Goal: Contribute content

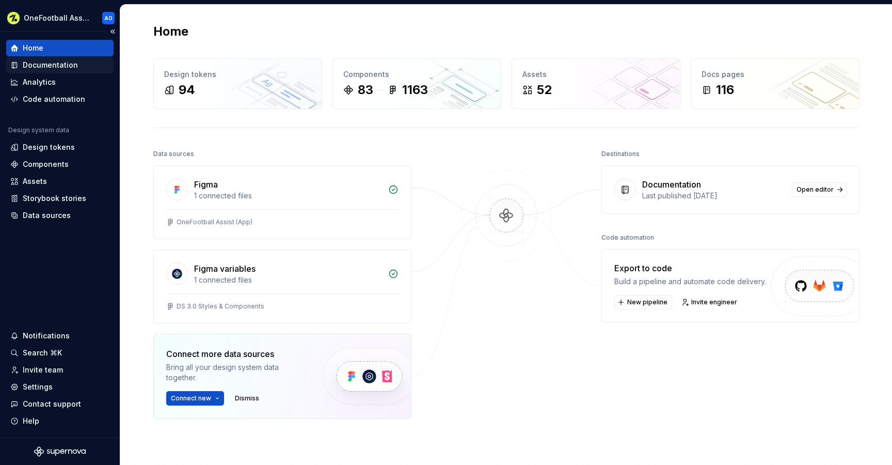
click at [56, 67] on div "Documentation" at bounding box center [50, 65] width 55 height 10
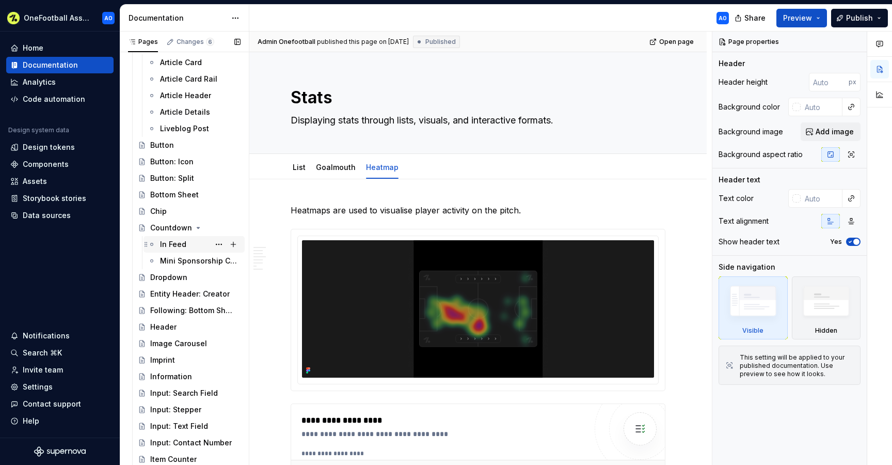
scroll to position [1210, 0]
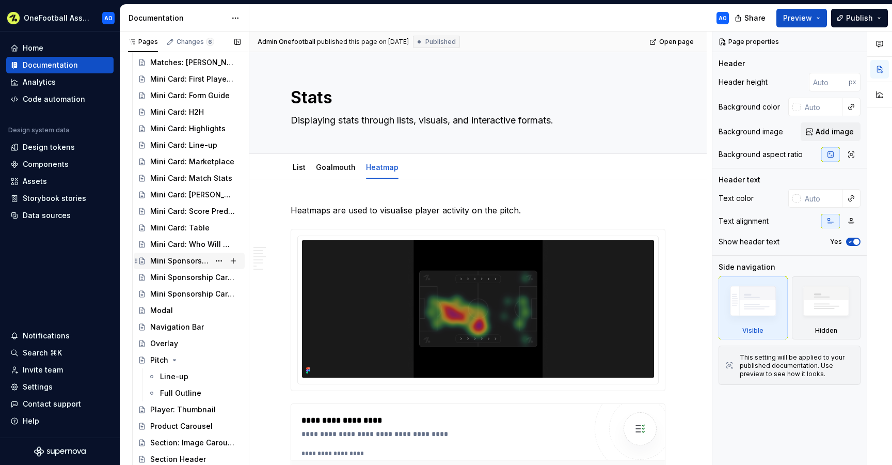
click at [189, 262] on div "Mini Sponsorship Card: Button" at bounding box center [179, 261] width 59 height 10
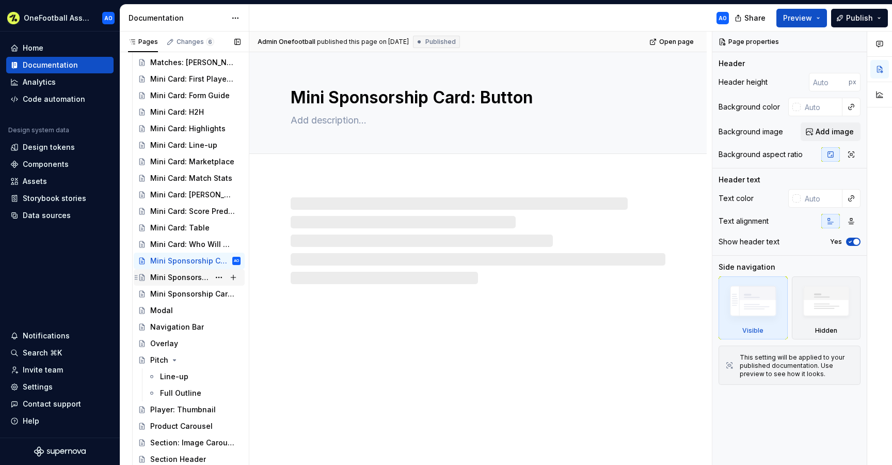
click at [188, 276] on div "Mini Sponsorship Card: Odds" at bounding box center [179, 277] width 59 height 10
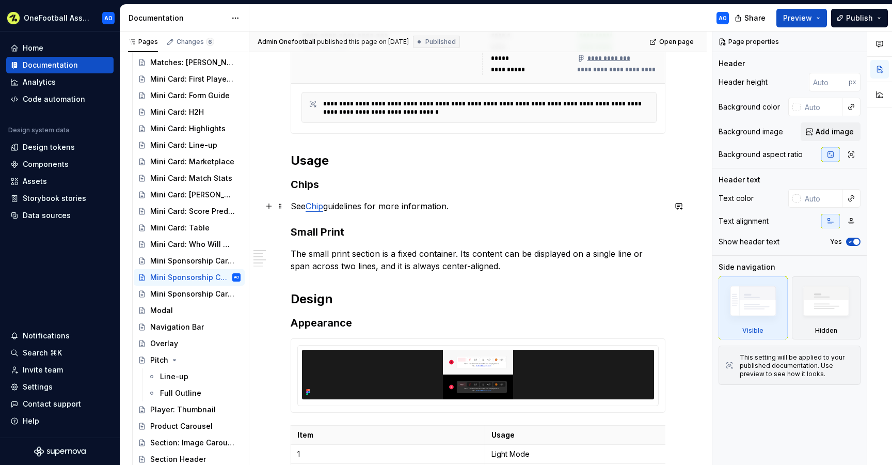
scroll to position [321, 0]
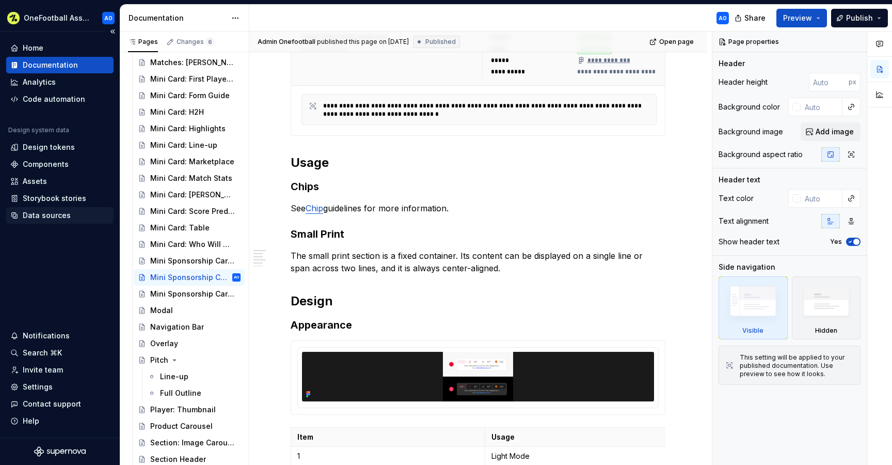
click at [42, 213] on div "Data sources" at bounding box center [47, 215] width 48 height 10
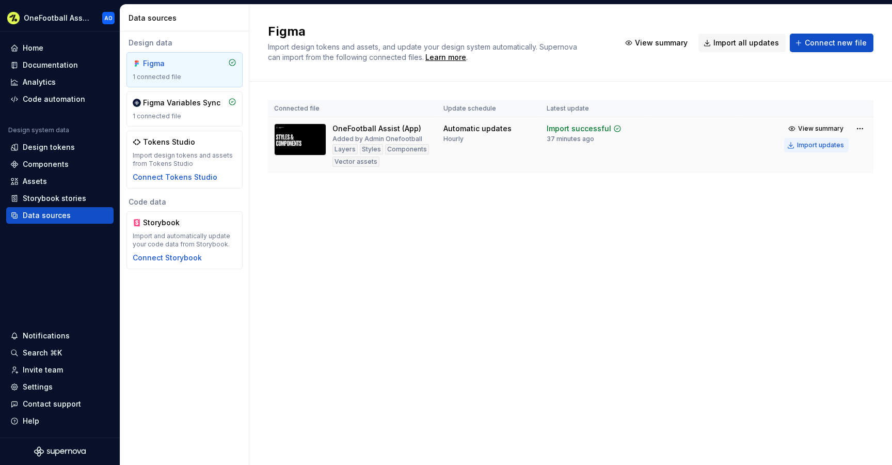
click at [807, 145] on div "Import updates" at bounding box center [820, 145] width 47 height 8
click at [805, 143] on div "Import updates" at bounding box center [820, 145] width 47 height 8
click at [829, 147] on div "Import updates" at bounding box center [820, 145] width 47 height 8
click at [59, 66] on div "Documentation" at bounding box center [50, 65] width 55 height 10
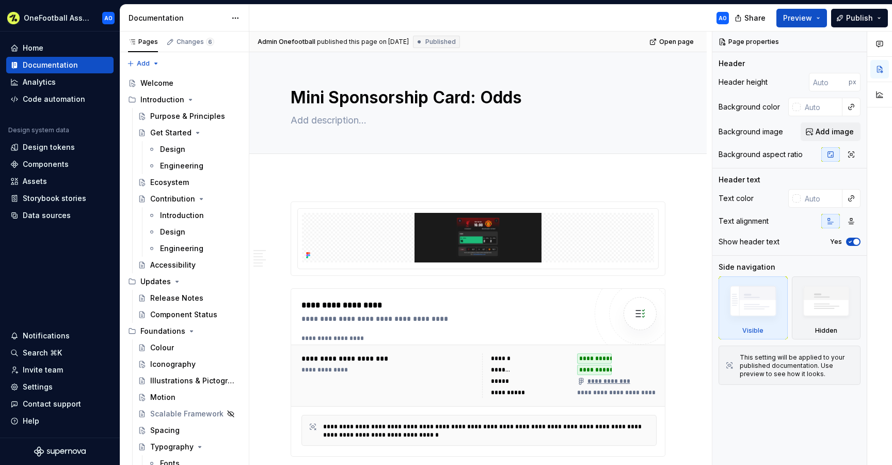
type textarea "*"
click at [581, 243] on img at bounding box center [478, 238] width 352 height 50
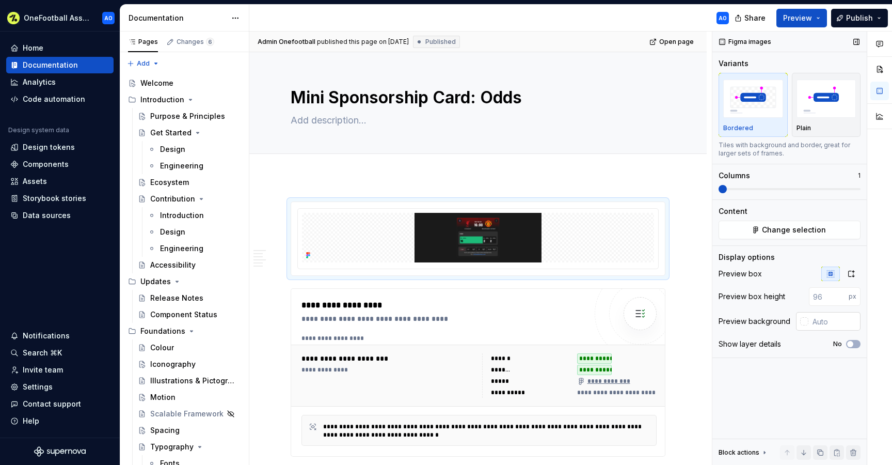
click at [816, 316] on input "text" at bounding box center [835, 321] width 52 height 19
click at [323, 213] on img at bounding box center [478, 238] width 352 height 50
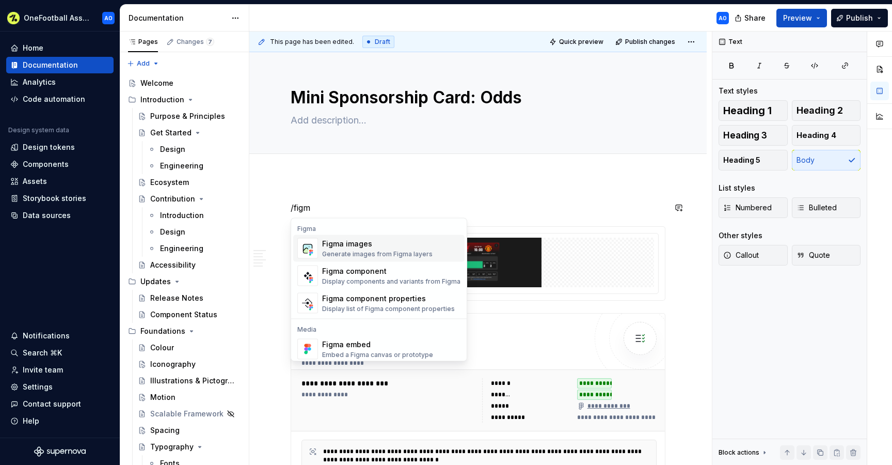
click at [334, 244] on div "Figma images" at bounding box center [377, 244] width 110 height 10
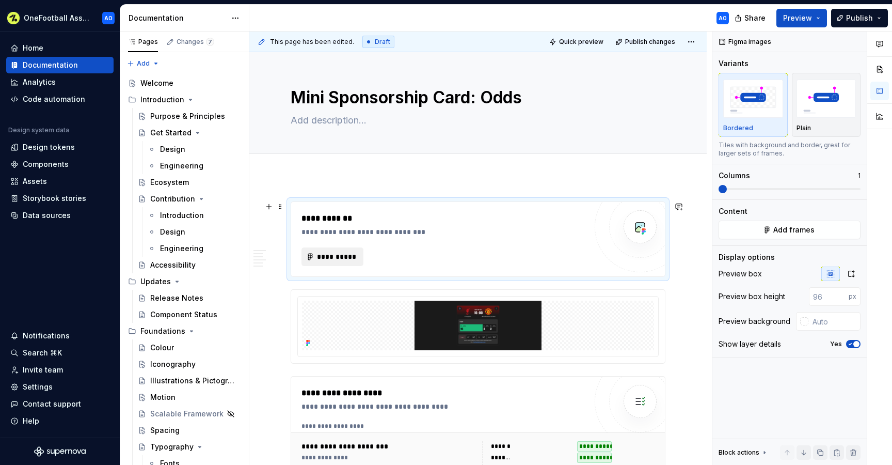
click at [337, 257] on span "**********" at bounding box center [337, 256] width 40 height 10
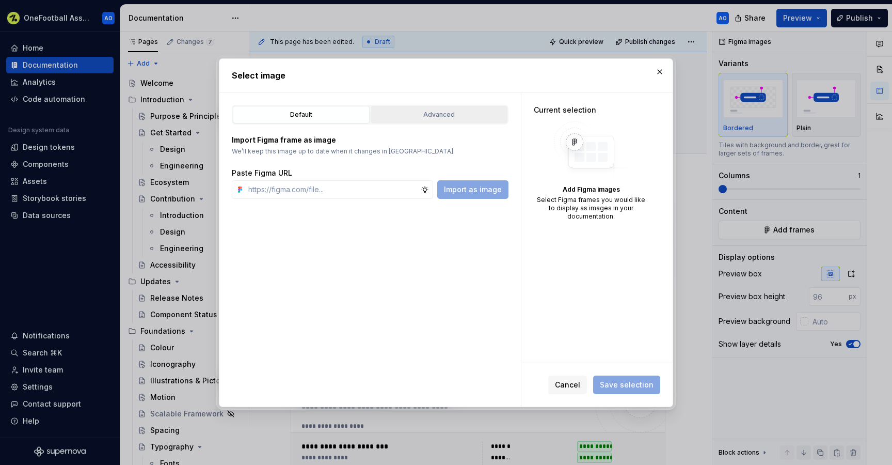
click at [414, 107] on button "Advanced" at bounding box center [439, 115] width 137 height 18
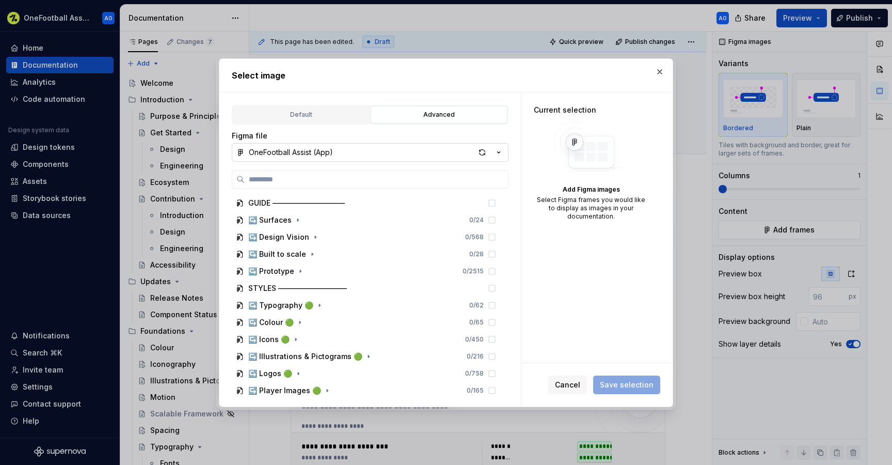
paste input "**********"
type input "**********"
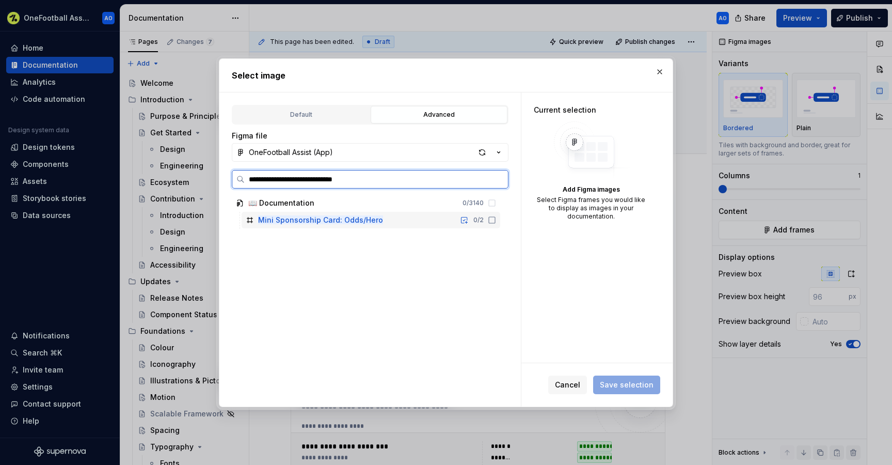
click at [490, 218] on icon at bounding box center [492, 220] width 8 height 8
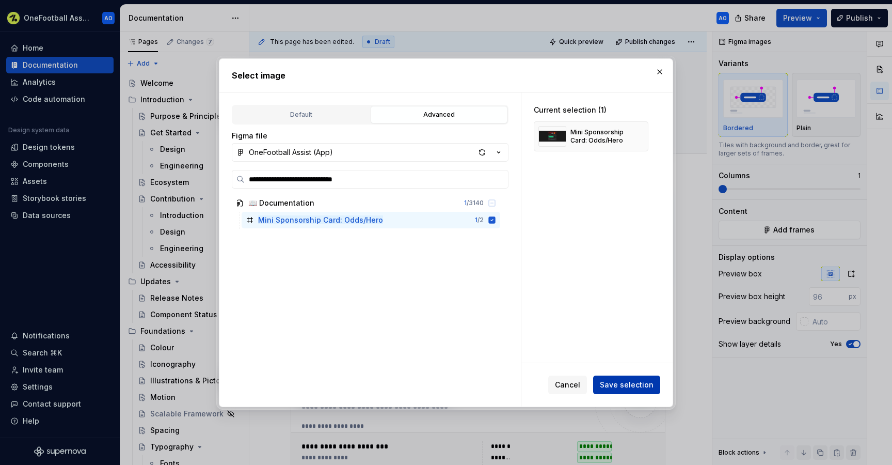
click at [621, 389] on button "Save selection" at bounding box center [626, 384] width 67 height 19
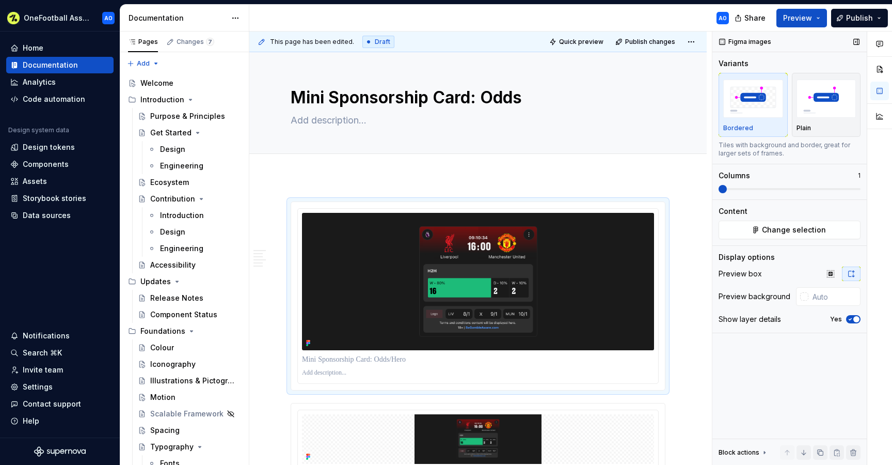
click at [856, 319] on span "button" at bounding box center [856, 319] width 6 height 6
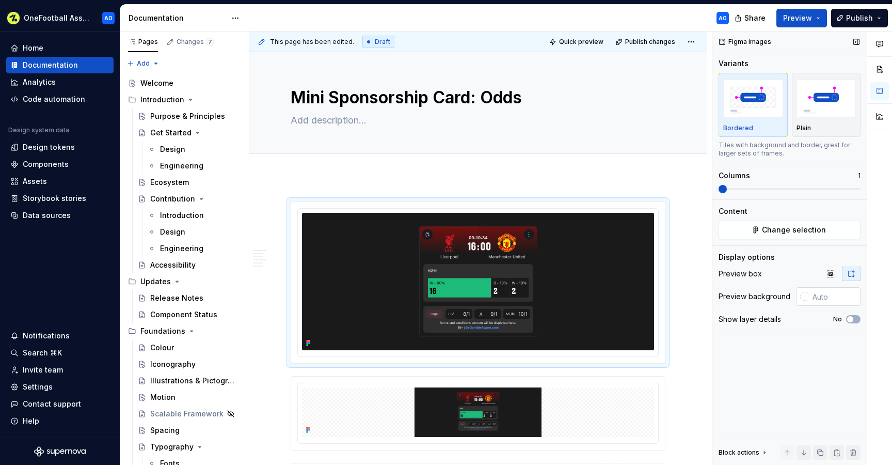
click at [829, 299] on input "text" at bounding box center [835, 296] width 52 height 19
type input "a"
type input "#1A1A1A"
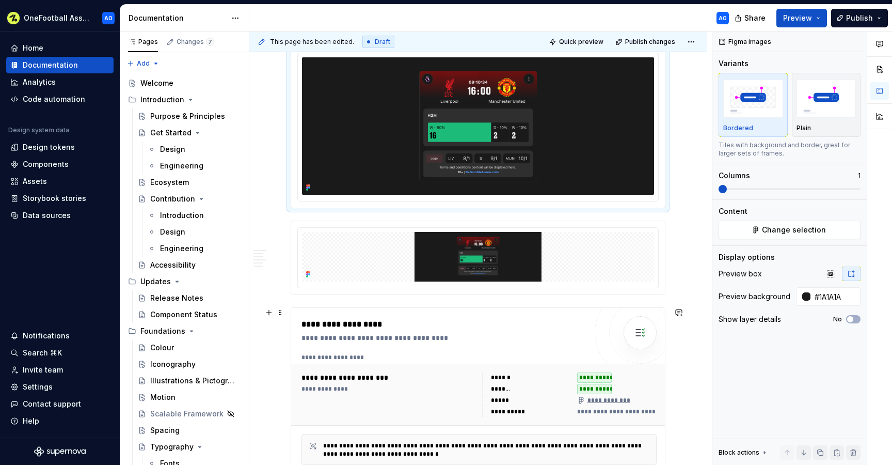
scroll to position [157, 0]
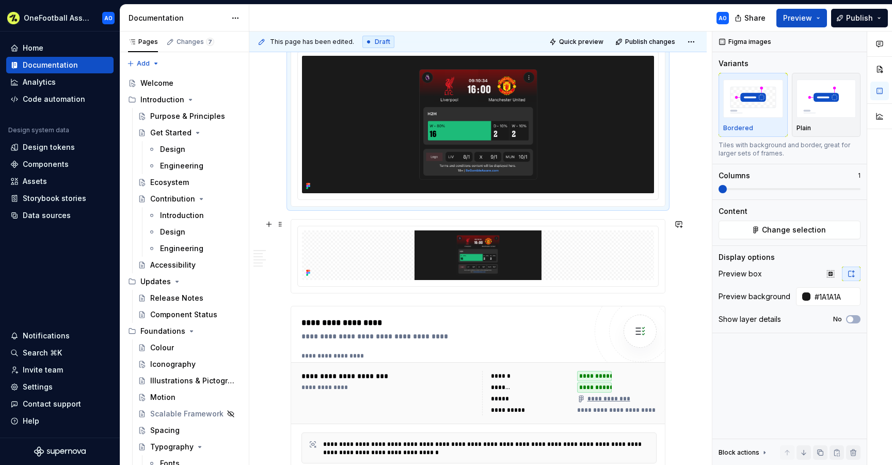
click at [281, 223] on span at bounding box center [280, 224] width 8 height 14
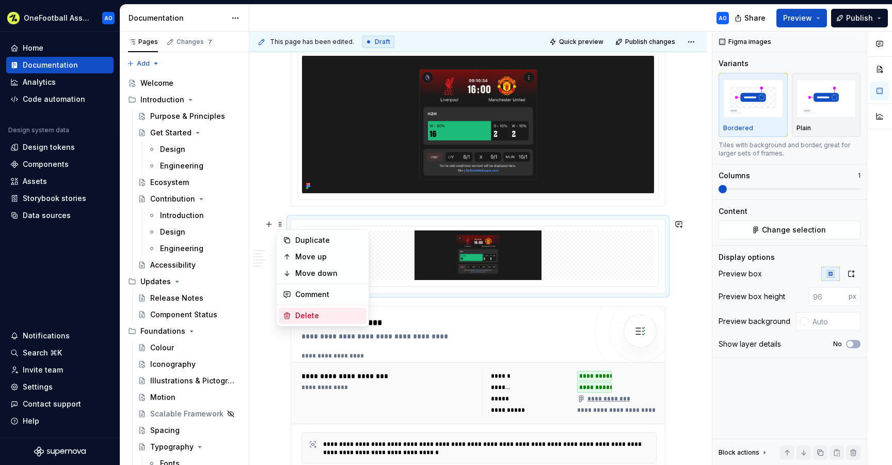
click at [310, 316] on div "Delete" at bounding box center [328, 315] width 67 height 10
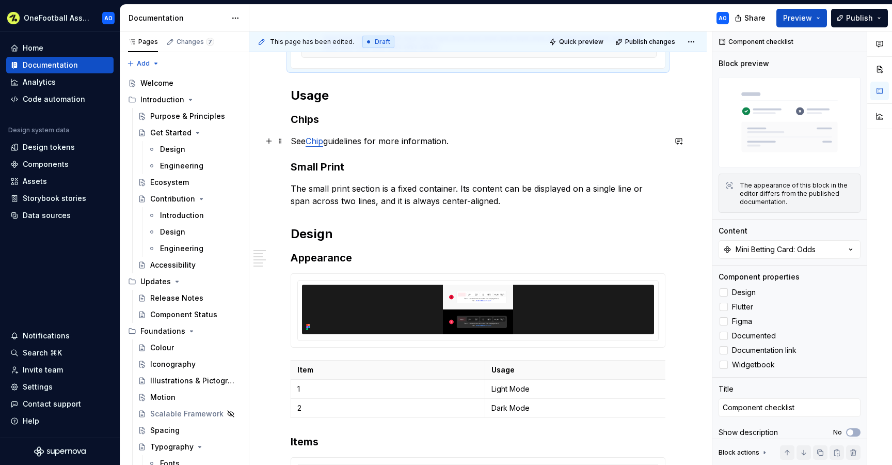
scroll to position [483, 0]
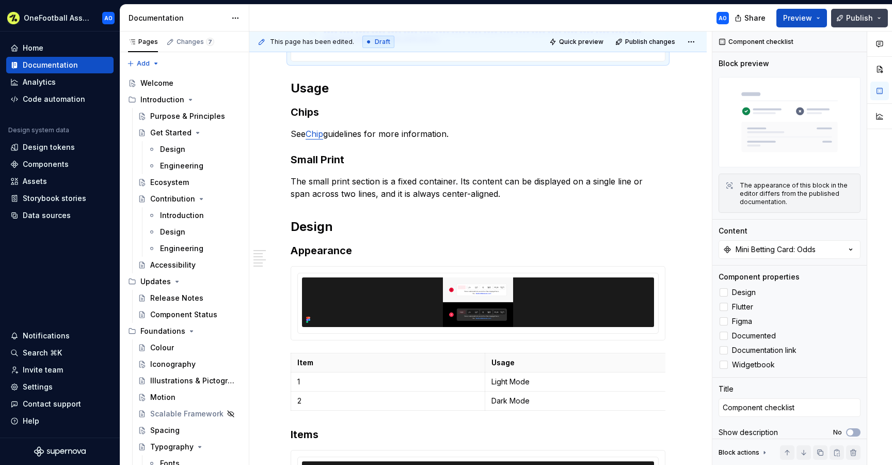
click at [858, 13] on span "Publish" at bounding box center [859, 18] width 27 height 10
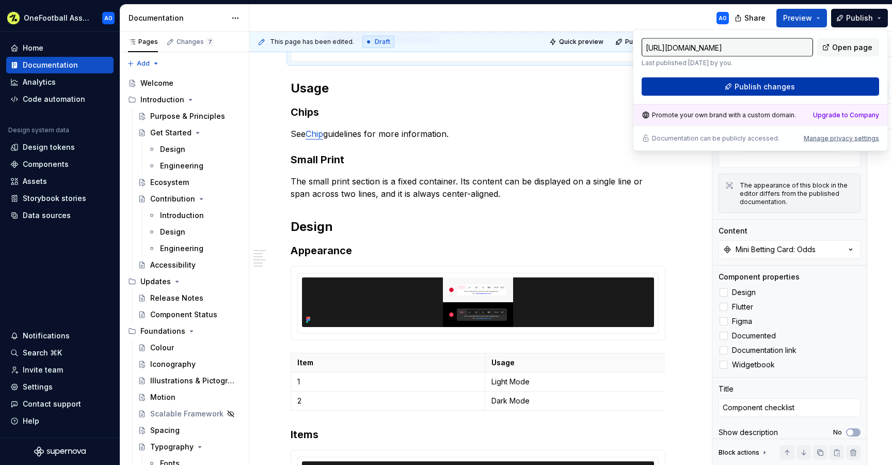
click at [721, 85] on button "Publish changes" at bounding box center [761, 86] width 238 height 19
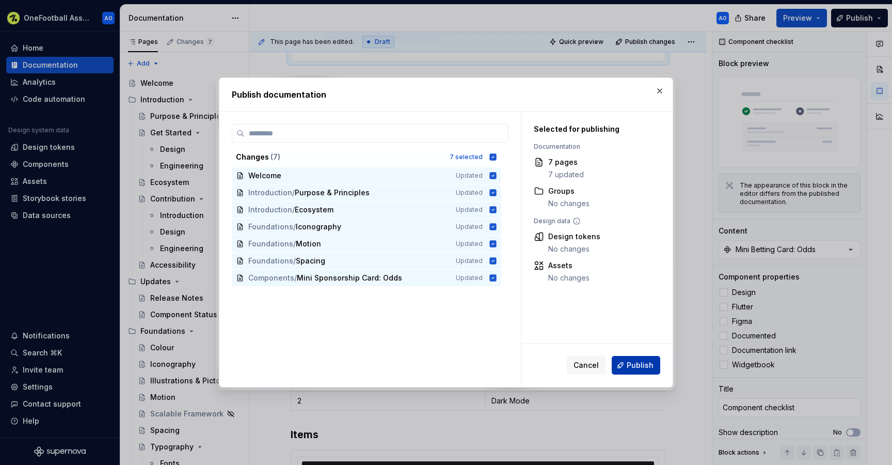
click at [644, 360] on span "Publish" at bounding box center [640, 365] width 27 height 10
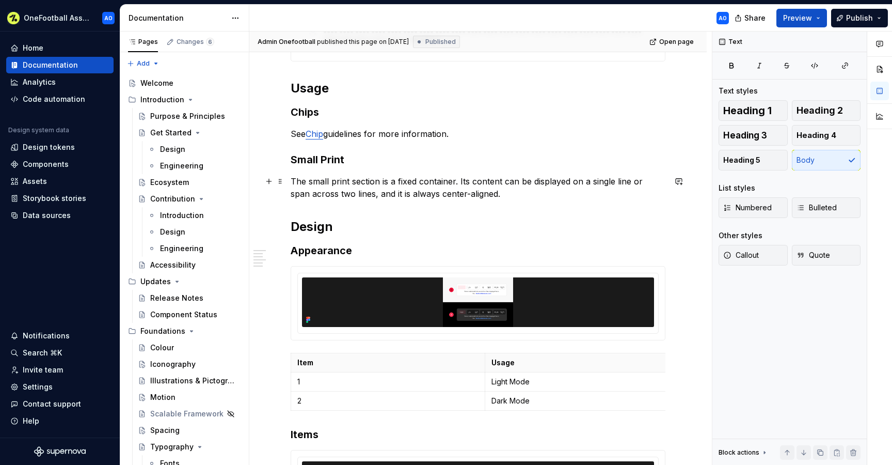
click at [492, 195] on p "The small print section is a fixed container. Its content can be displayed on a…" at bounding box center [478, 187] width 375 height 25
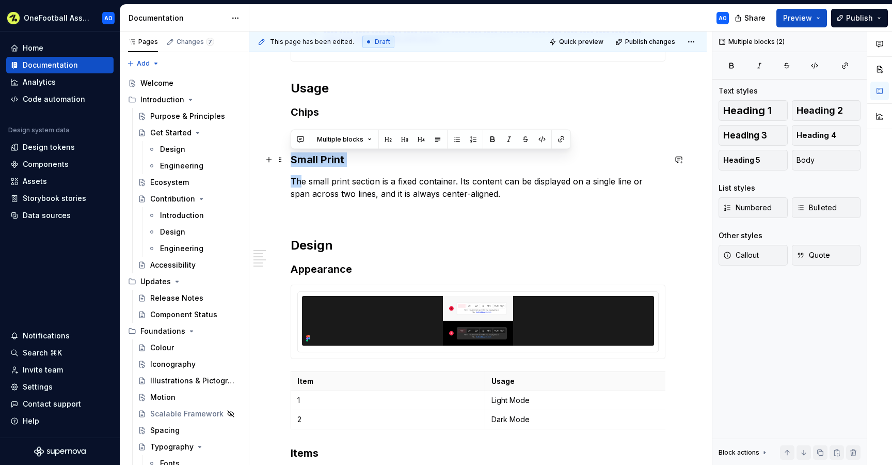
drag, startPoint x: 302, startPoint y: 180, endPoint x: 293, endPoint y: 160, distance: 22.2
click at [293, 160] on div "**********" at bounding box center [478, 209] width 375 height 981
copy div "Small Print Th"
click at [303, 213] on p at bounding box center [478, 212] width 375 height 12
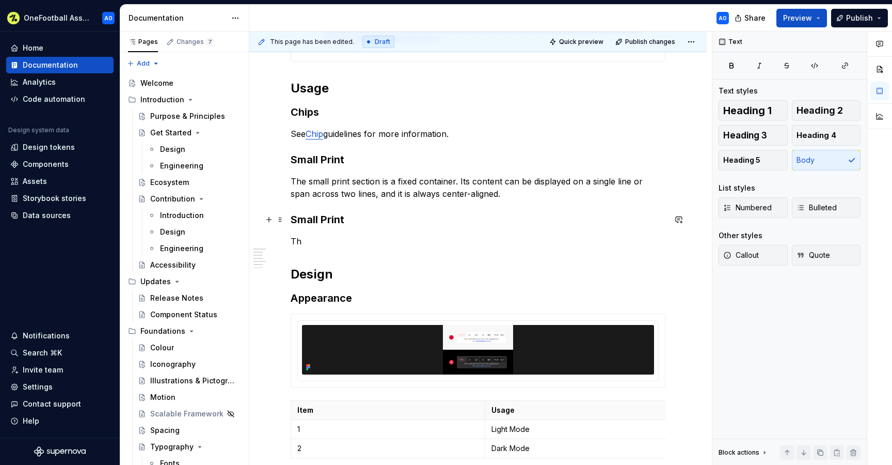
click at [293, 217] on h3 "Small Print" at bounding box center [478, 219] width 375 height 14
click at [309, 242] on p "Th" at bounding box center [478, 241] width 375 height 12
click at [370, 224] on h3 "Team Abbreviations" at bounding box center [478, 219] width 375 height 14
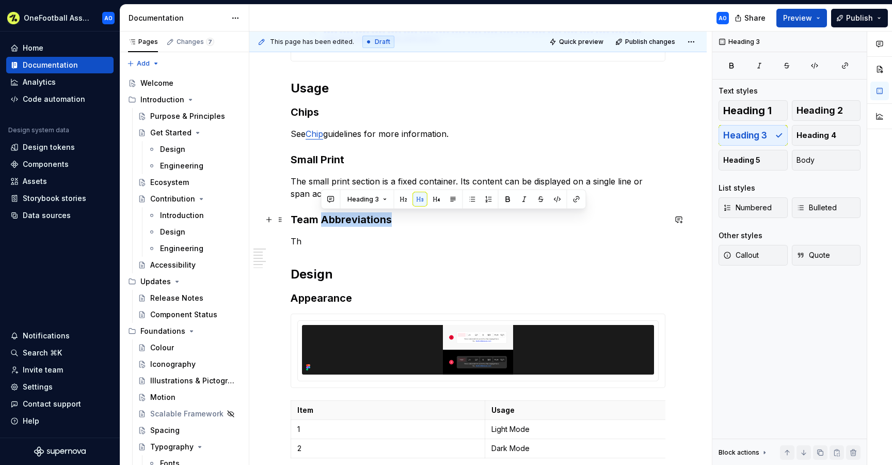
click at [370, 224] on h3 "Team Abbreviations" at bounding box center [478, 219] width 375 height 14
copy h3 "Team Abbreviations"
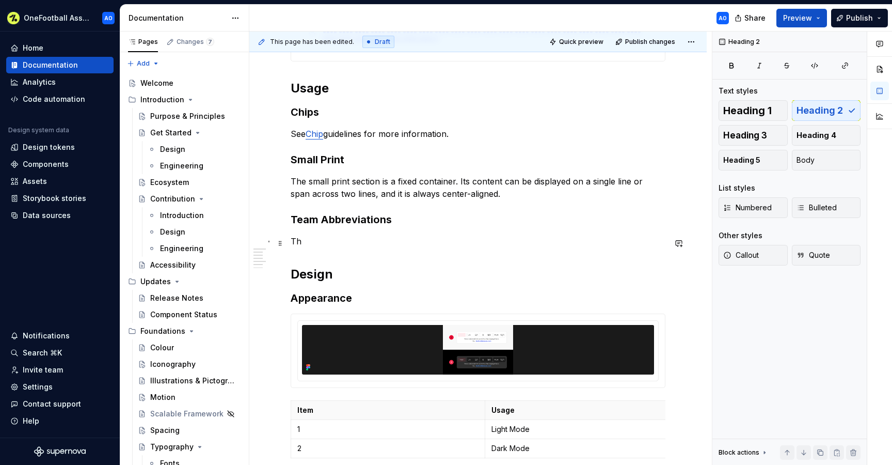
click at [329, 249] on div "**********" at bounding box center [478, 223] width 375 height 1009
click at [297, 245] on p "Th" at bounding box center [478, 241] width 375 height 12
click at [308, 244] on p "Th" at bounding box center [478, 241] width 375 height 12
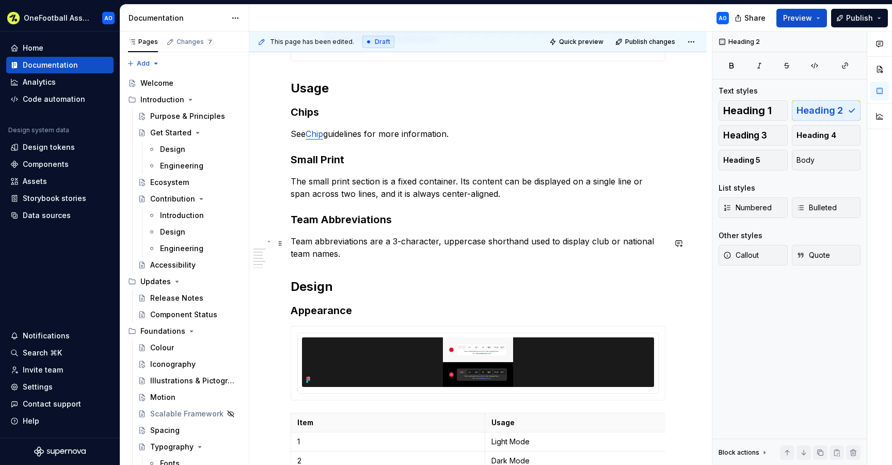
click at [367, 264] on div "**********" at bounding box center [478, 230] width 375 height 1022
click at [359, 259] on p "Team abbreviations are a 3-character, uppercase shorthand used to display club …" at bounding box center [478, 247] width 375 height 25
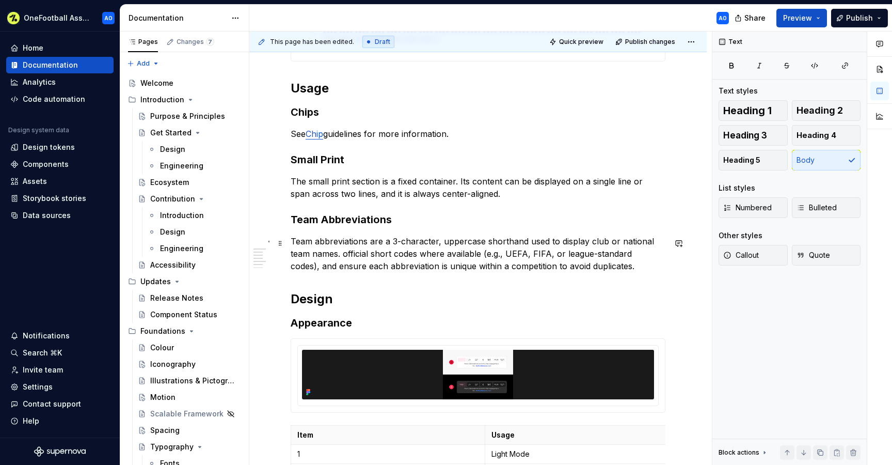
click at [354, 254] on p "Team abbreviations are a 3-character, uppercase shorthand used to display club …" at bounding box center [478, 253] width 375 height 37
click at [422, 256] on p "Team abbreviations are a 3-character, uppercase shorthand used to display club …" at bounding box center [478, 253] width 375 height 37
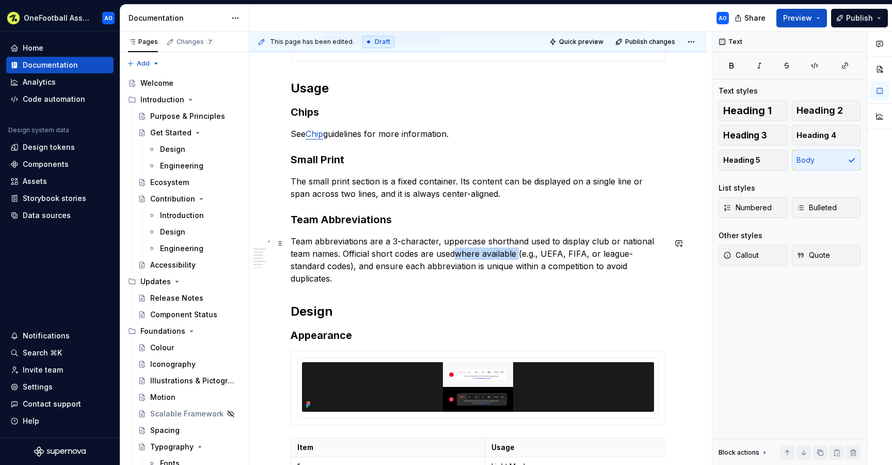
click at [517, 255] on p "Team abbreviations are a 3-character, uppercase shorthand used to display club …" at bounding box center [478, 260] width 375 height 50
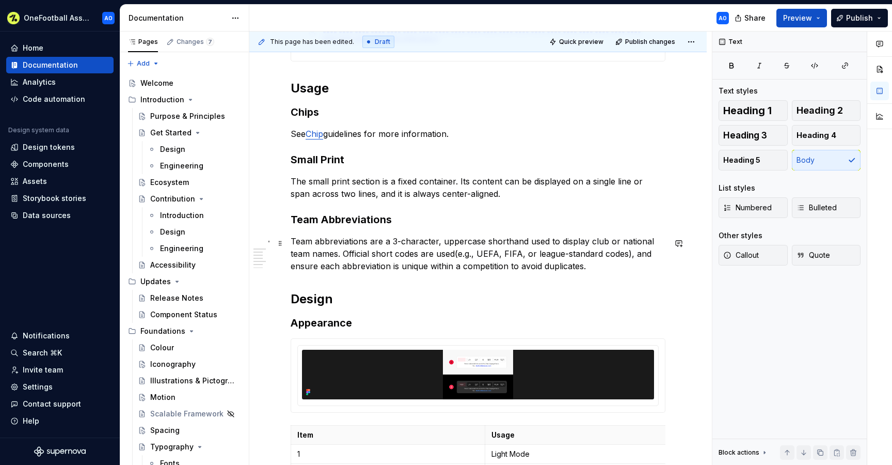
click at [309, 270] on p "Team abbreviations are a 3-character, uppercase shorthand used to display club …" at bounding box center [478, 253] width 375 height 37
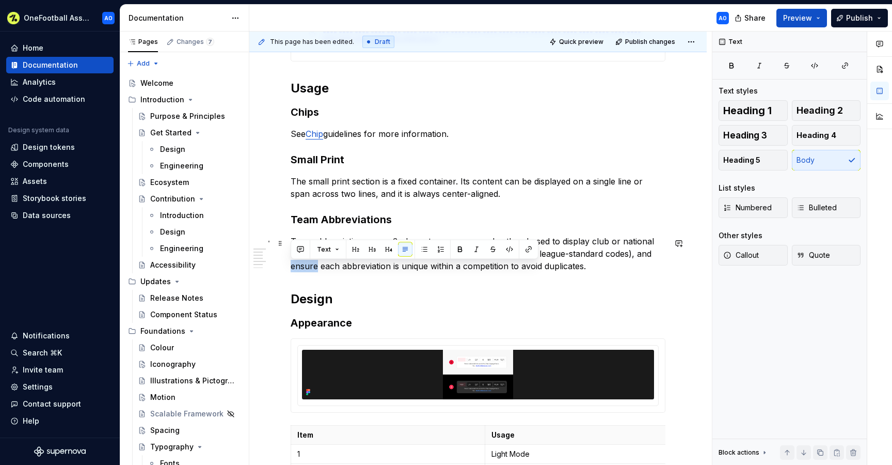
click at [309, 270] on p "Team abbreviations are a 3-character, uppercase shorthand used to display club …" at bounding box center [478, 253] width 375 height 37
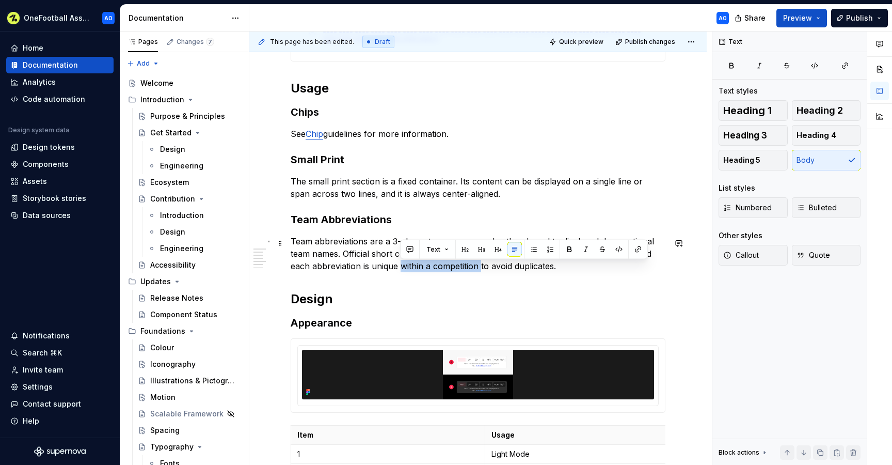
drag, startPoint x: 481, startPoint y: 270, endPoint x: 400, endPoint y: 265, distance: 81.2
click at [400, 265] on p "Team abbreviations are a 3-character, uppercase shorthand used to display club …" at bounding box center [478, 253] width 375 height 37
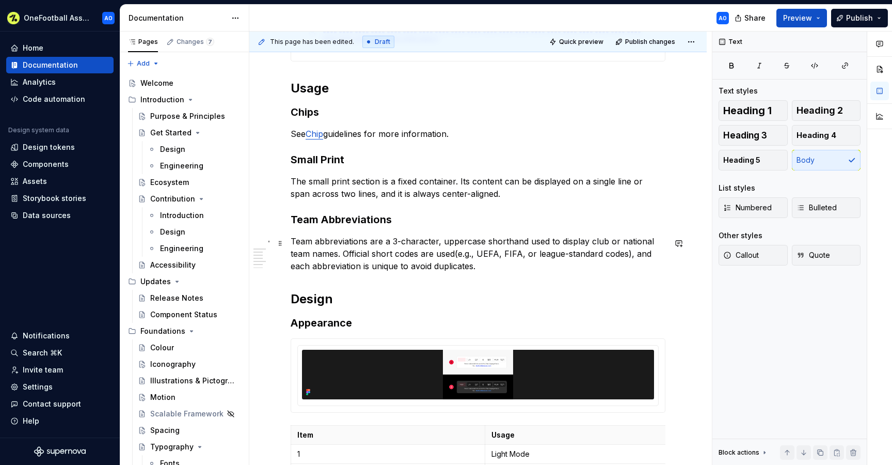
click at [491, 267] on p "Team abbreviations are a 3-character, uppercase shorthand used to display club …" at bounding box center [478, 253] width 375 height 37
click at [419, 218] on h3 "Team Abbreviations" at bounding box center [478, 219] width 375 height 14
click at [862, 18] on span "Publish" at bounding box center [859, 18] width 27 height 10
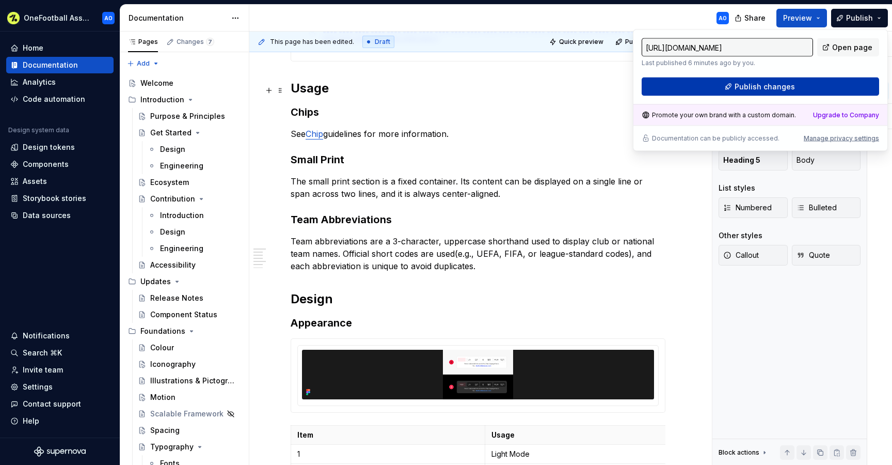
click at [681, 84] on button "Publish changes" at bounding box center [761, 86] width 238 height 19
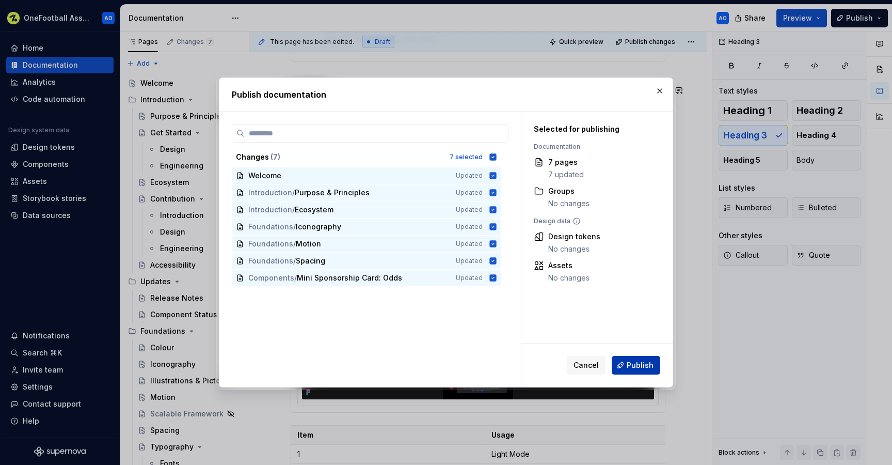
click at [627, 365] on button "Publish" at bounding box center [636, 365] width 49 height 19
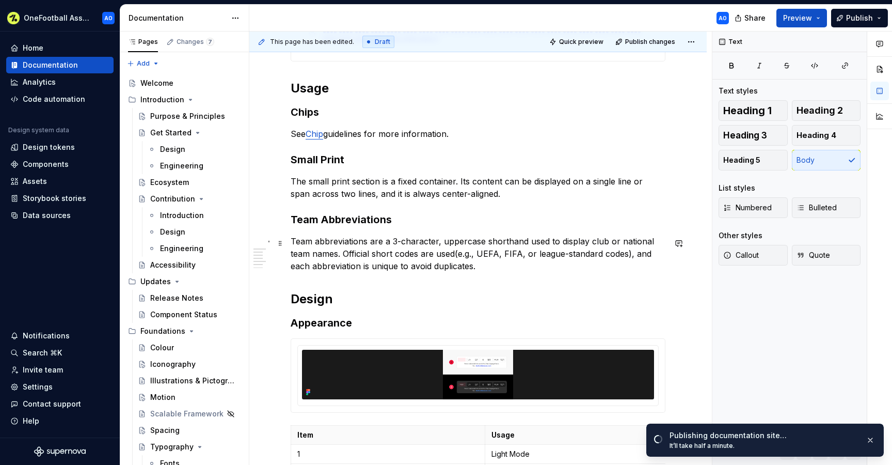
click at [431, 249] on p "Team abbreviations are a 3-character, uppercase shorthand used to display club …" at bounding box center [478, 253] width 375 height 37
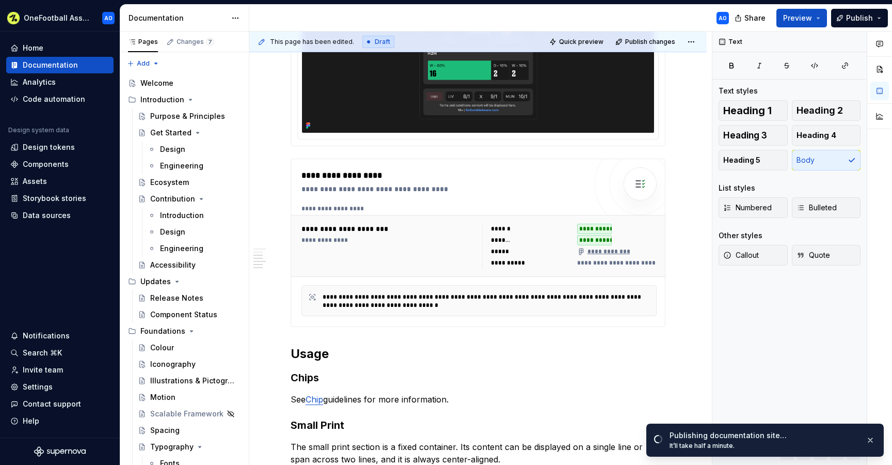
scroll to position [0, 0]
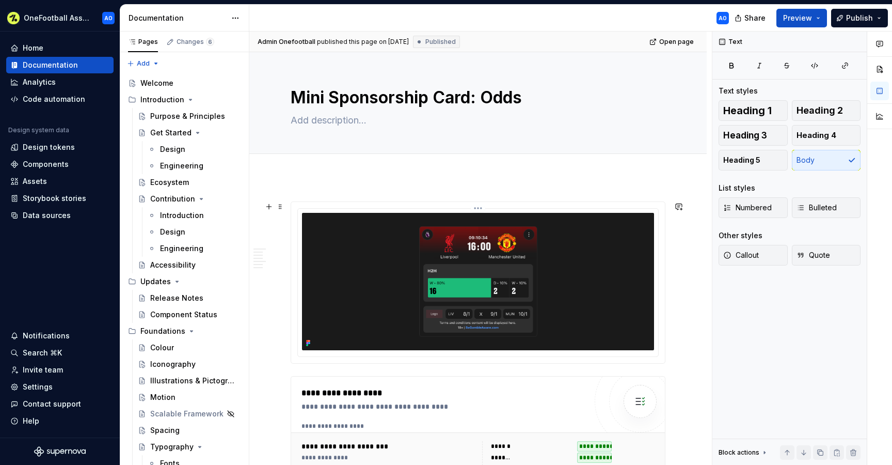
type textarea "*"
